Goal: Transaction & Acquisition: Purchase product/service

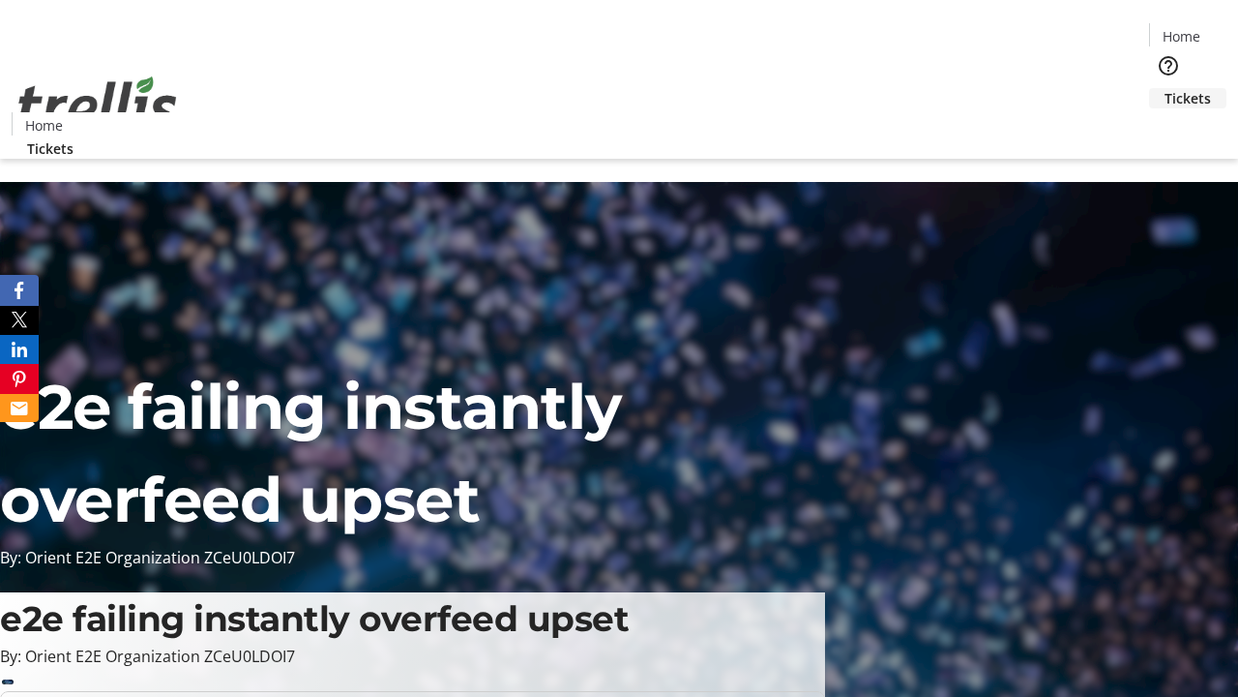
click at [1165, 88] on span "Tickets" at bounding box center [1188, 98] width 46 height 20
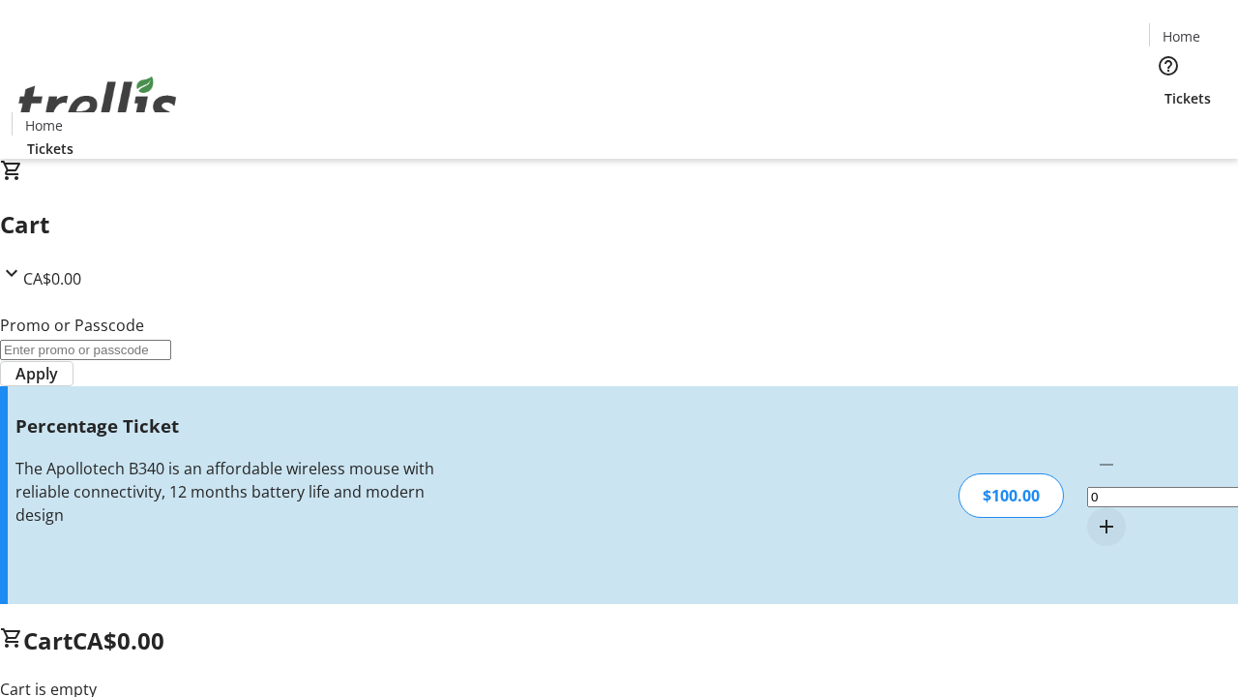
click at [1095, 515] on mat-icon "Increment by one" at bounding box center [1106, 526] width 23 height 23
type input "1"
type input "FOO"
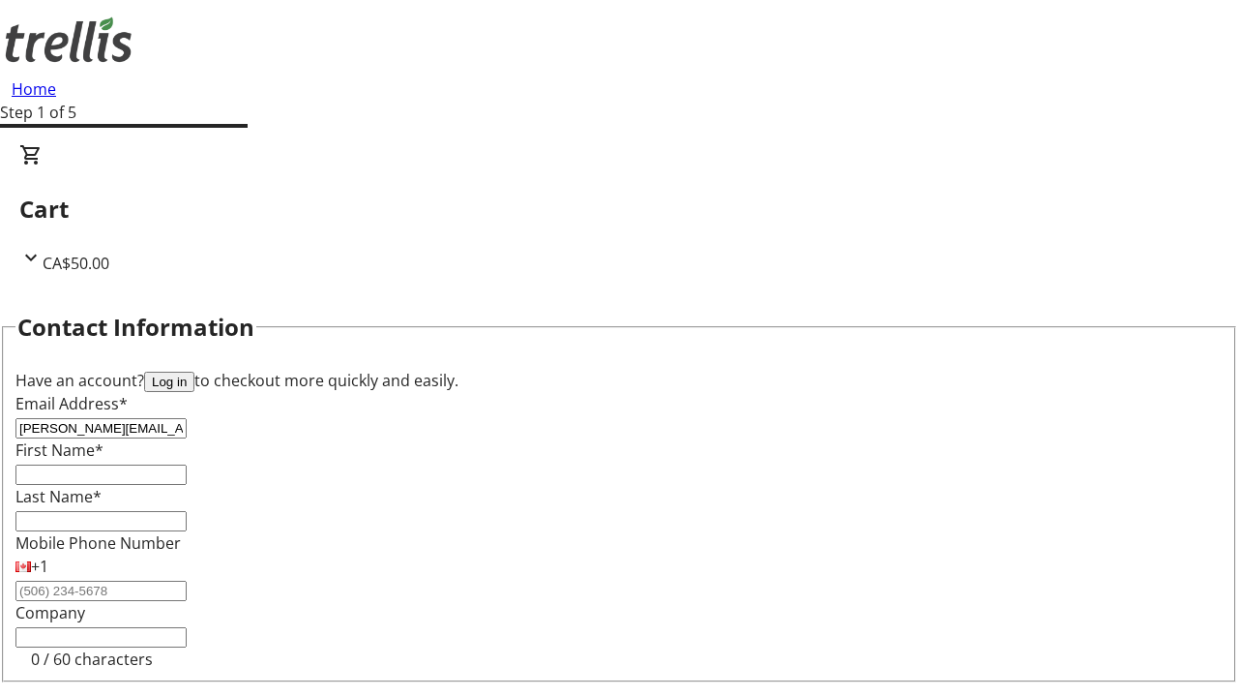
type input "[PERSON_NAME][EMAIL_ADDRESS][DOMAIN_NAME]"
type input "[PERSON_NAME]"
type input "Rice"
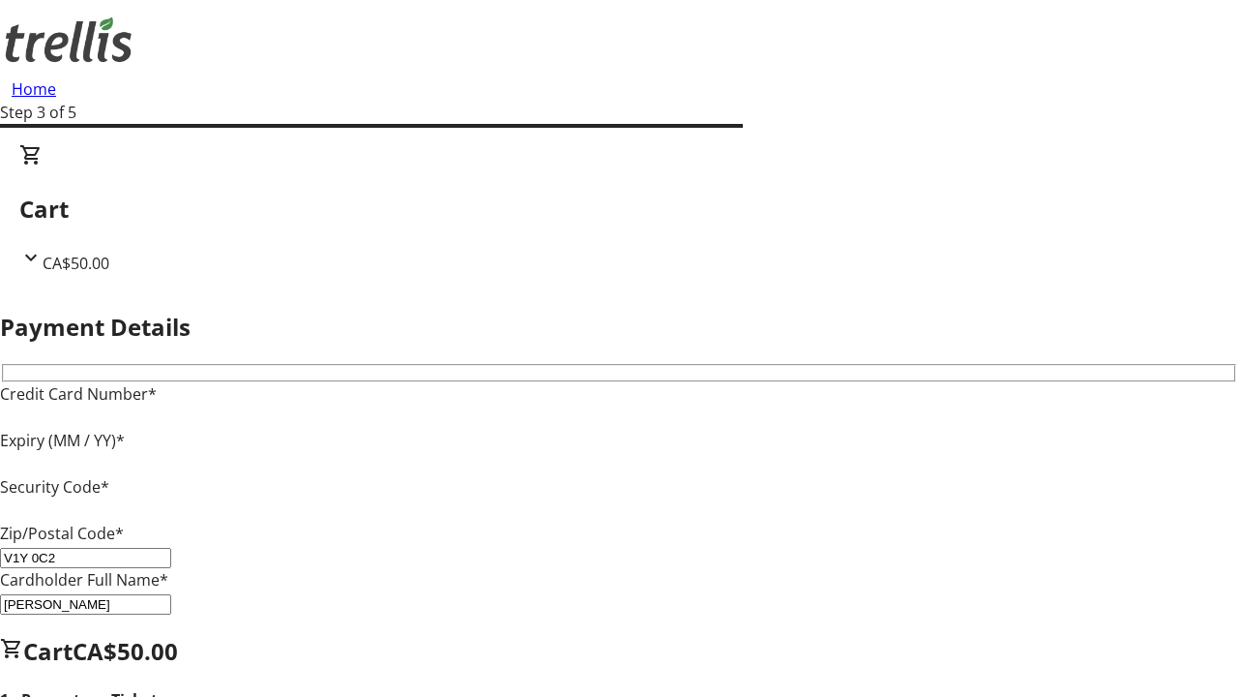
type input "V1Y 0C2"
